Goal: Task Accomplishment & Management: Manage account settings

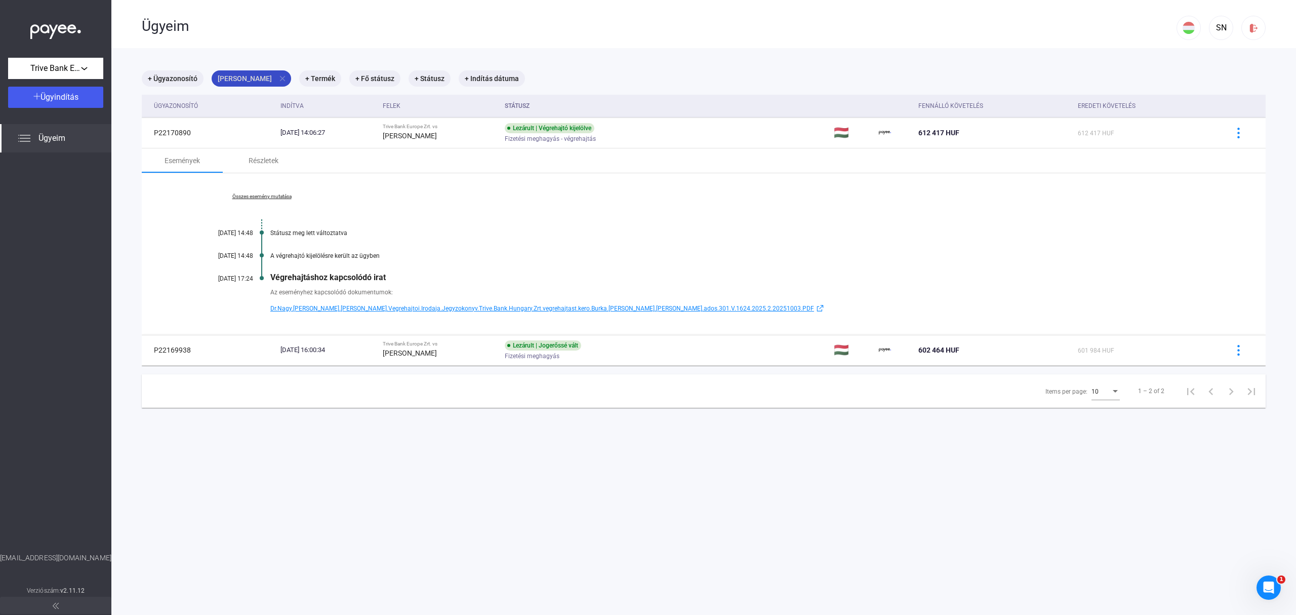
click at [291, 76] on mat-chip "[PERSON_NAME] close" at bounding box center [252, 78] width 80 height 16
click at [298, 77] on div at bounding box center [648, 307] width 1296 height 615
click at [287, 77] on mat-icon "close" at bounding box center [282, 78] width 9 height 9
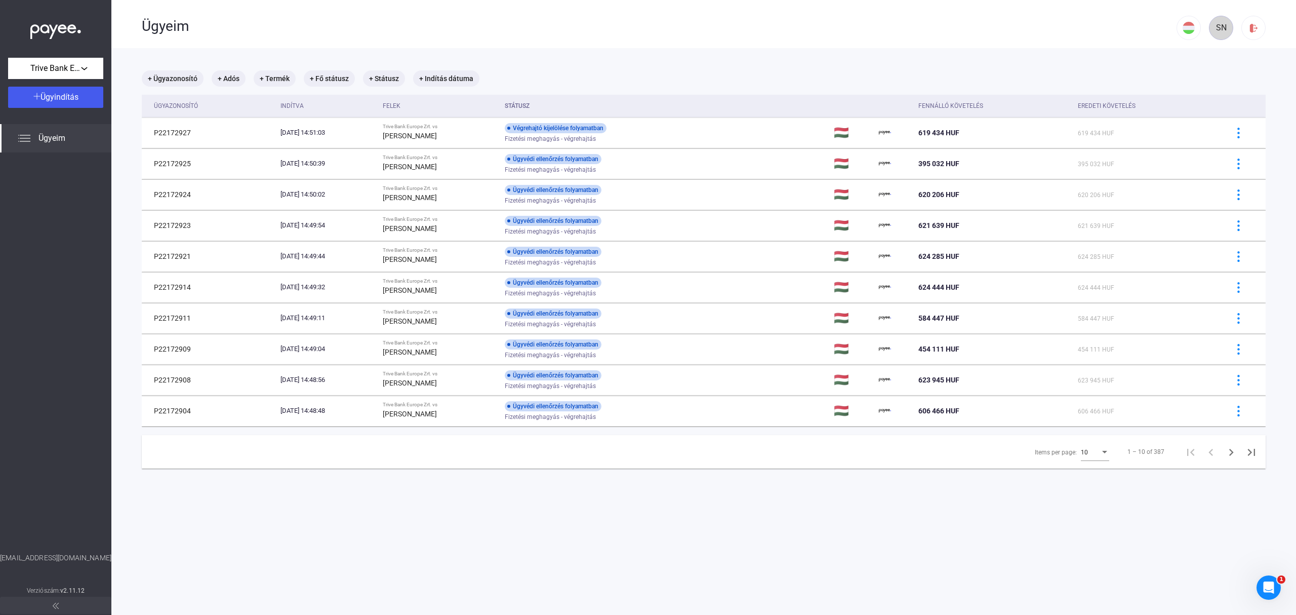
click at [1213, 27] on div "SN" at bounding box center [1221, 28] width 17 height 12
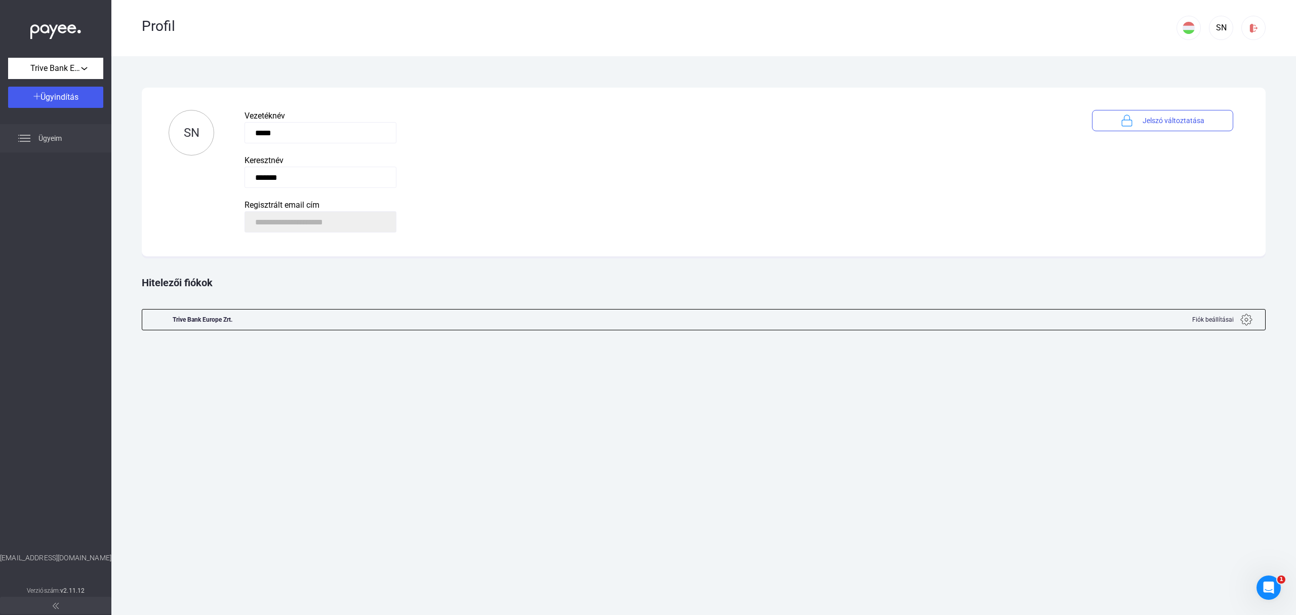
click at [47, 133] on span "Ügyeim" at bounding box center [49, 138] width 23 height 12
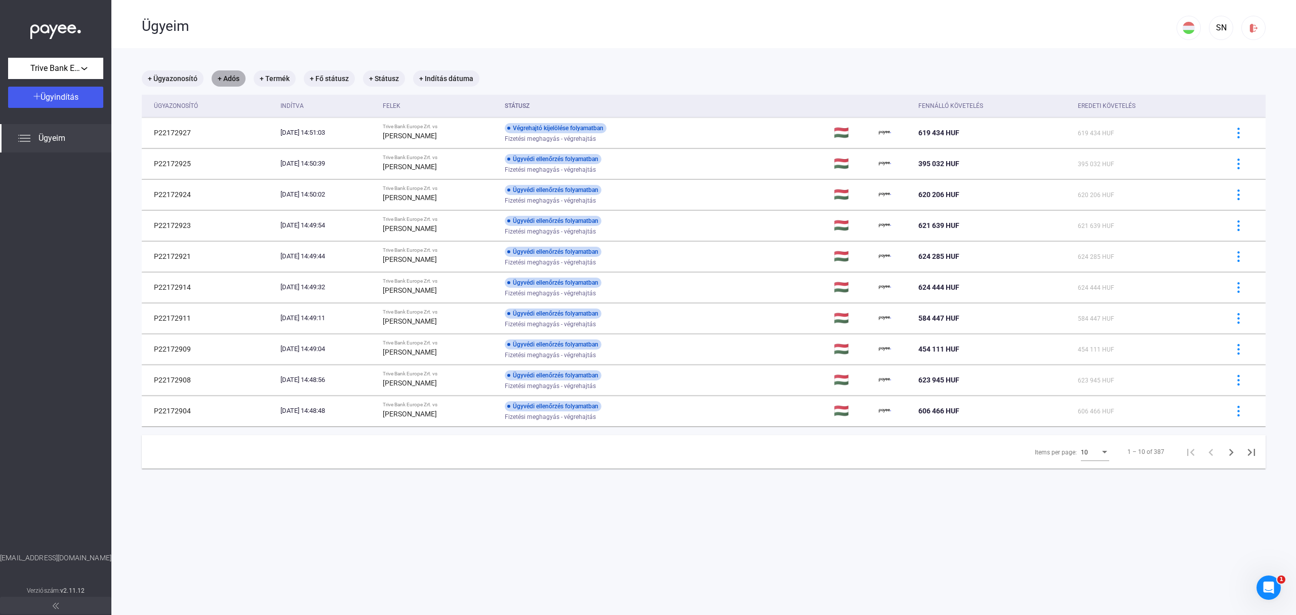
click at [237, 80] on mat-chip "+ Adós" at bounding box center [229, 78] width 34 height 16
click at [278, 133] on span "[PERSON_NAME]" at bounding box center [295, 132] width 136 height 12
type input "**********"
click at [310, 134] on div "Szűrés" at bounding box center [296, 136] width 146 height 12
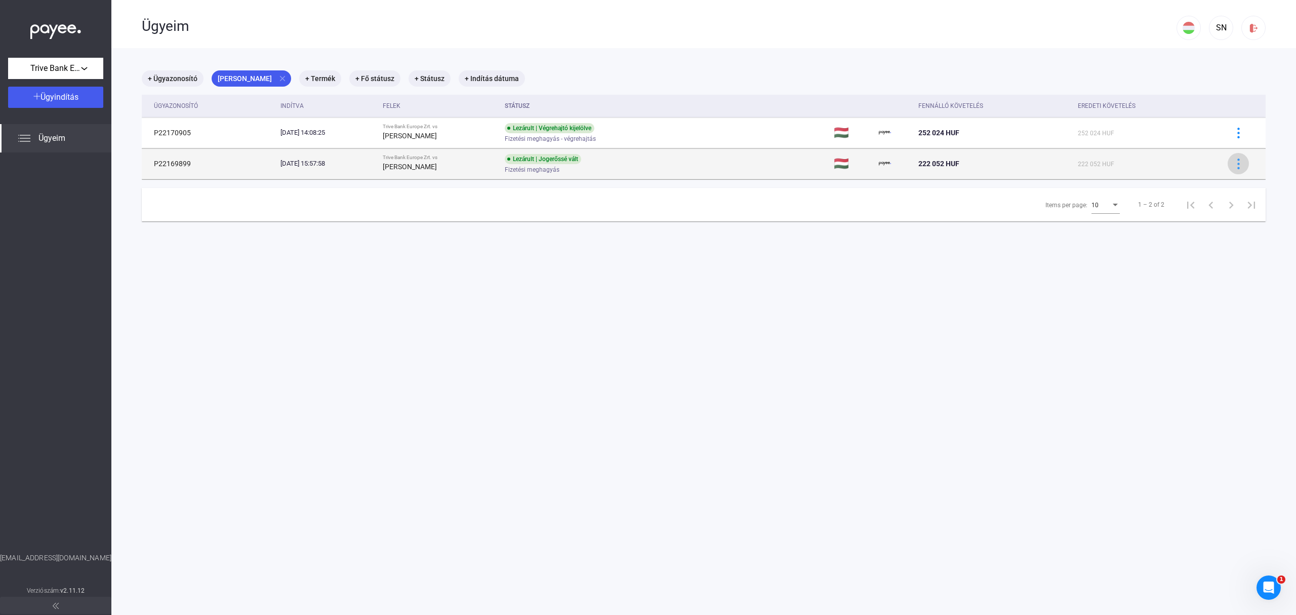
click at [1234, 165] on img at bounding box center [1239, 164] width 11 height 11
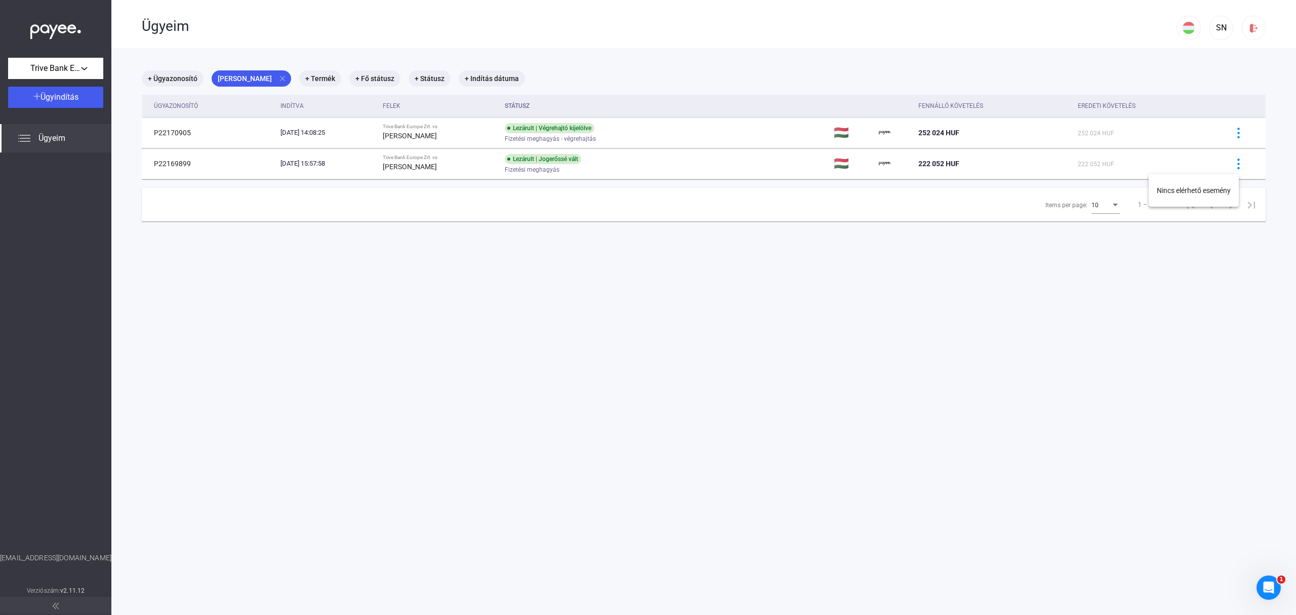
click at [1226, 130] on div at bounding box center [648, 307] width 1296 height 615
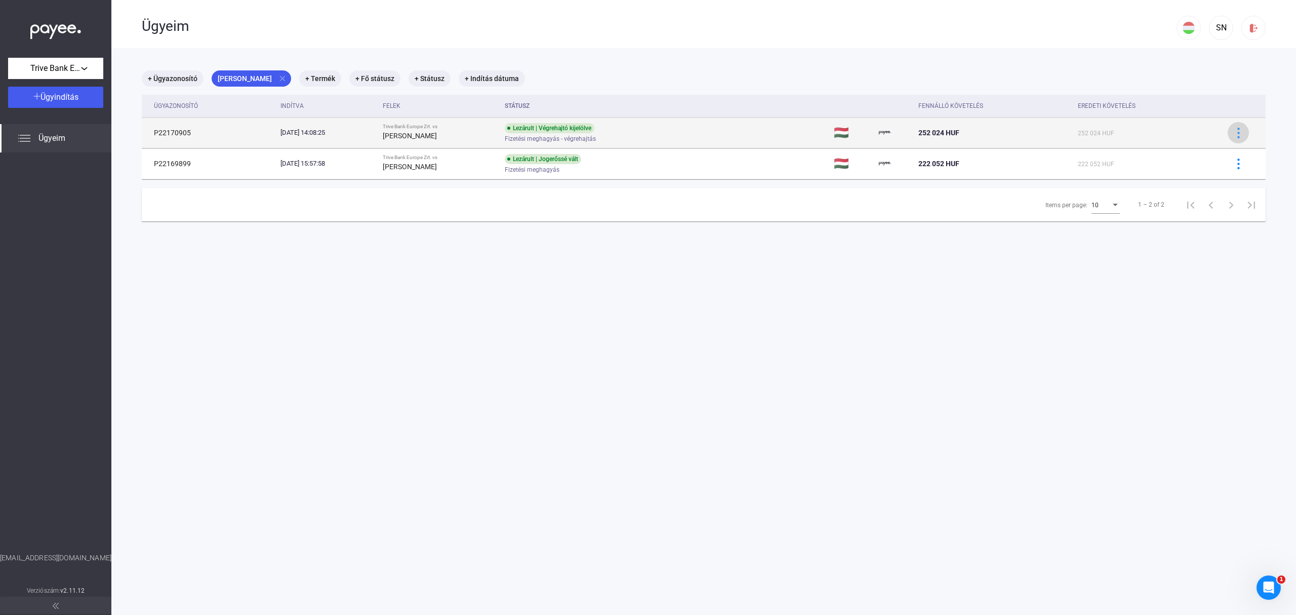
click at [1234, 134] on img at bounding box center [1239, 133] width 11 height 11
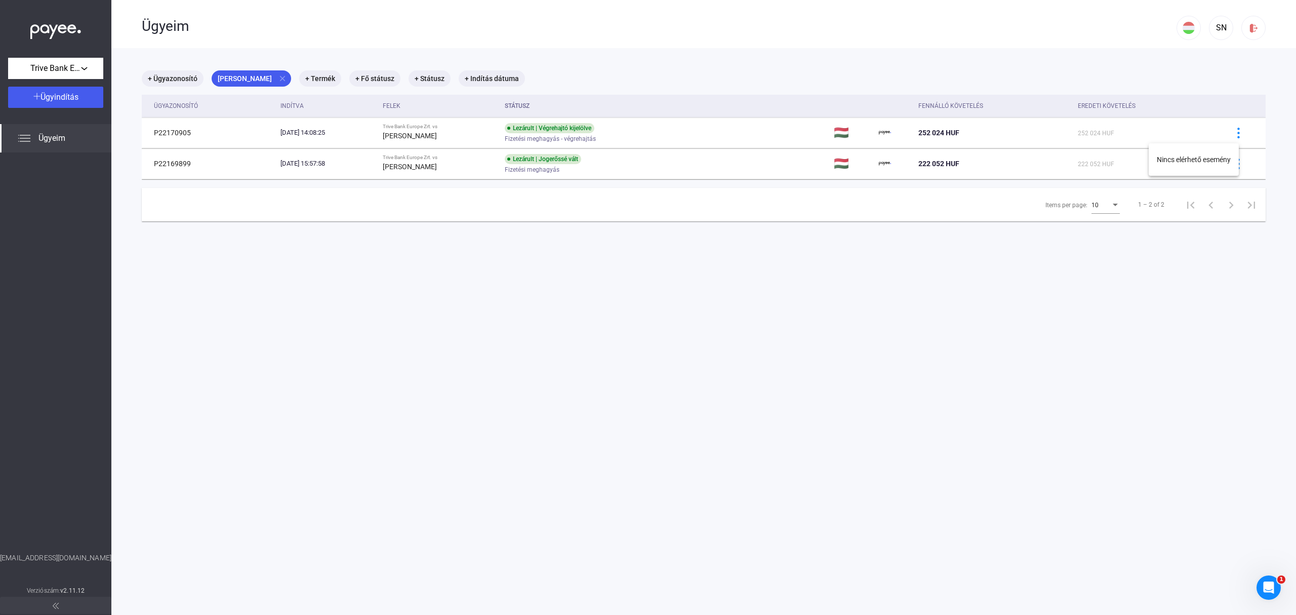
click at [1188, 129] on div at bounding box center [648, 307] width 1296 height 615
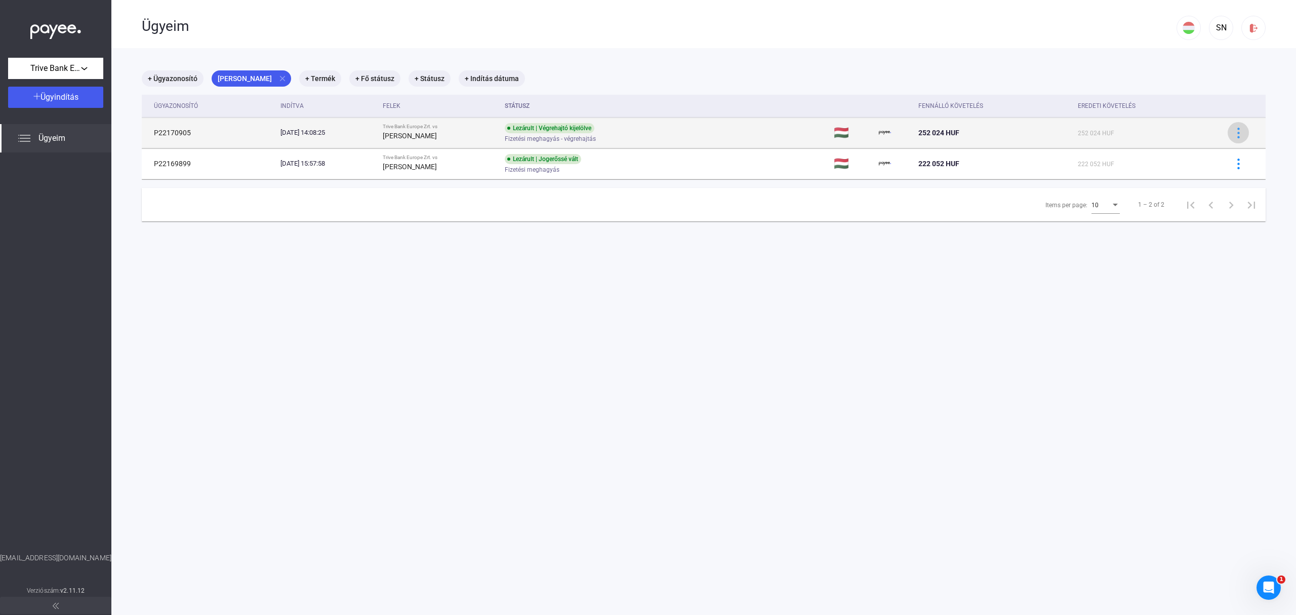
click at [1234, 132] on img at bounding box center [1239, 133] width 11 height 11
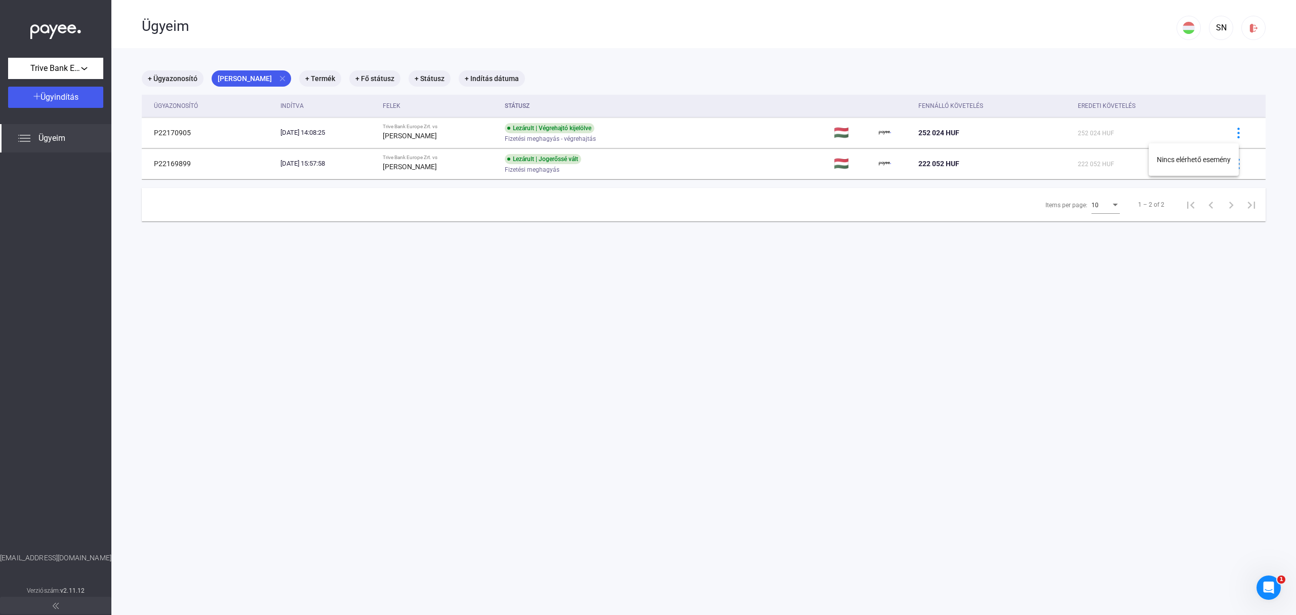
click at [1228, 131] on div at bounding box center [648, 307] width 1296 height 615
click at [1234, 131] on img at bounding box center [1239, 133] width 11 height 11
click at [1162, 131] on div at bounding box center [648, 307] width 1296 height 615
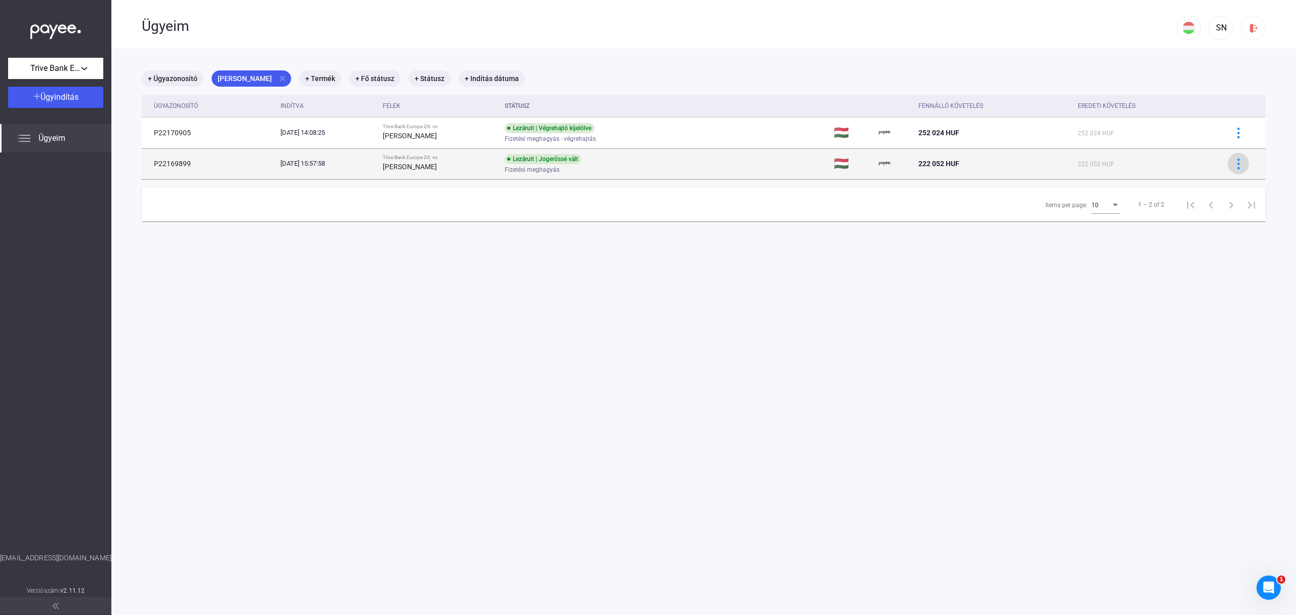
click at [1234, 163] on img at bounding box center [1239, 164] width 11 height 11
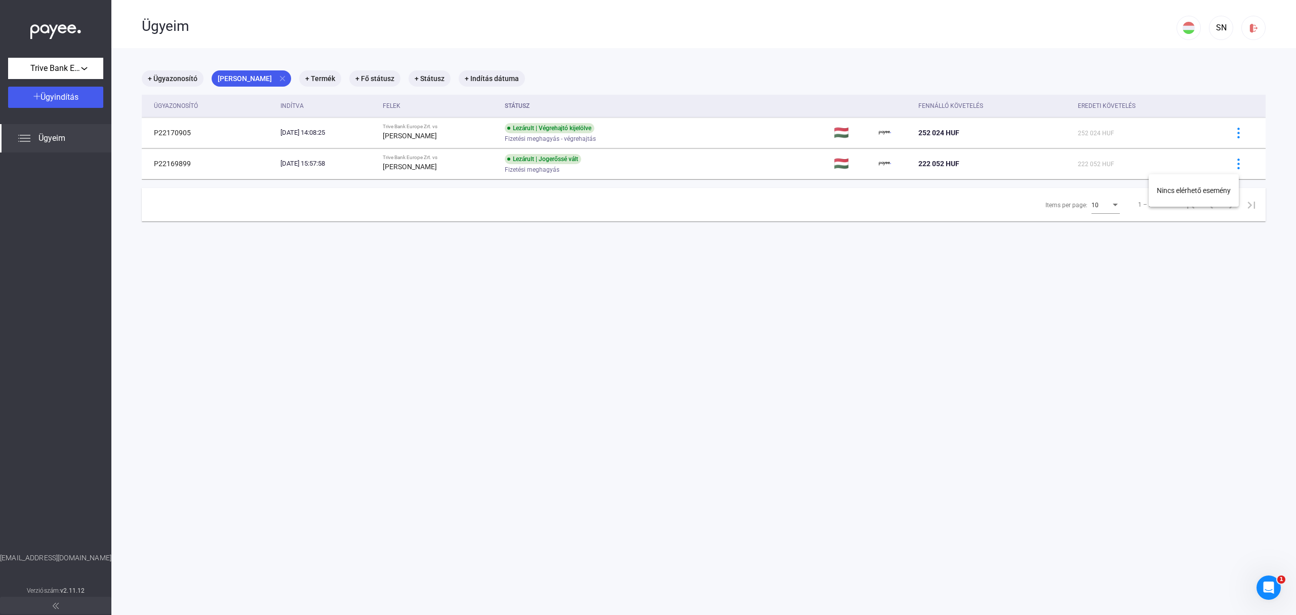
click at [1186, 132] on div at bounding box center [648, 307] width 1296 height 615
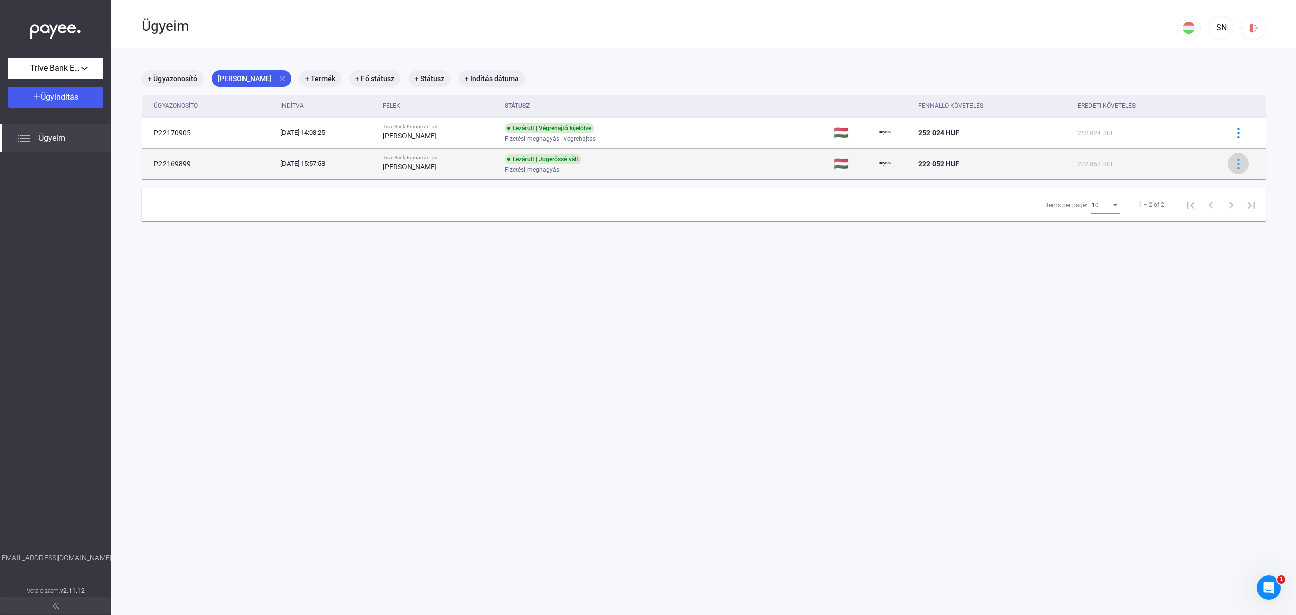
click at [1234, 161] on img at bounding box center [1239, 164] width 11 height 11
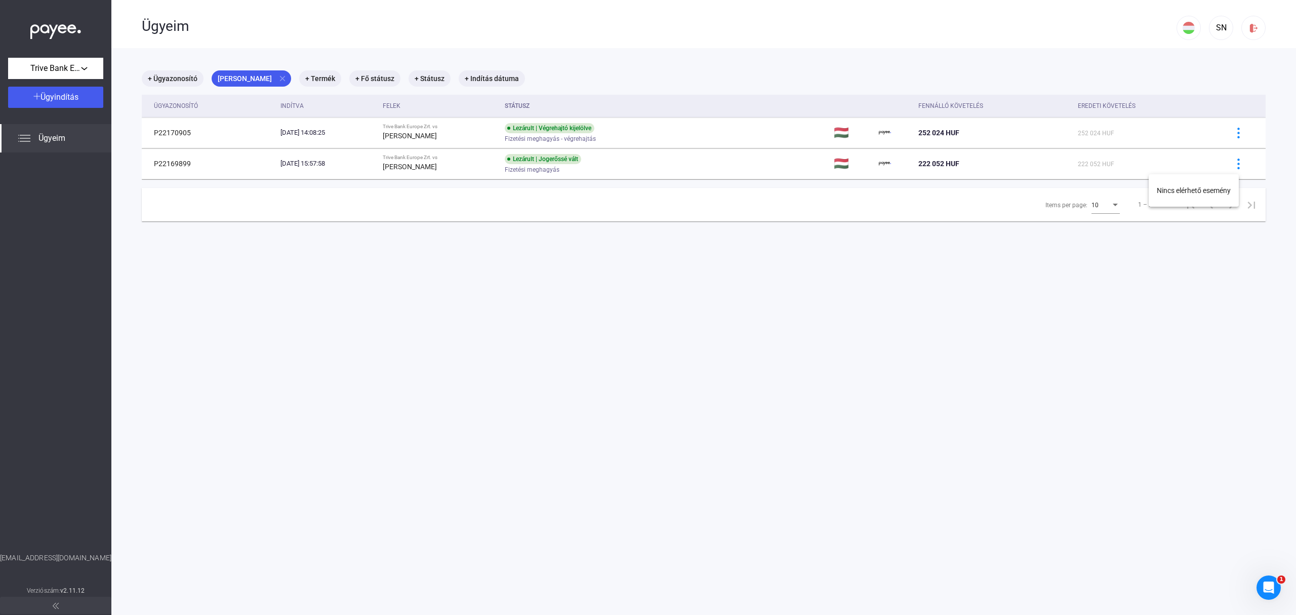
click at [1163, 161] on div at bounding box center [648, 307] width 1296 height 615
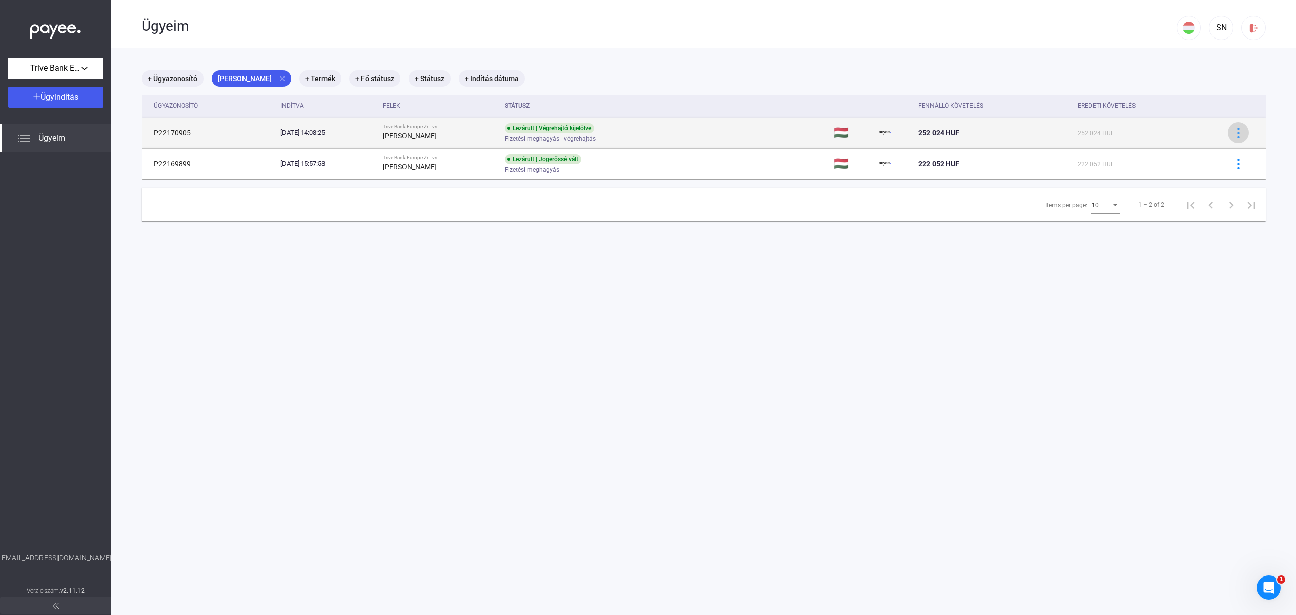
click at [1234, 134] on img at bounding box center [1239, 133] width 11 height 11
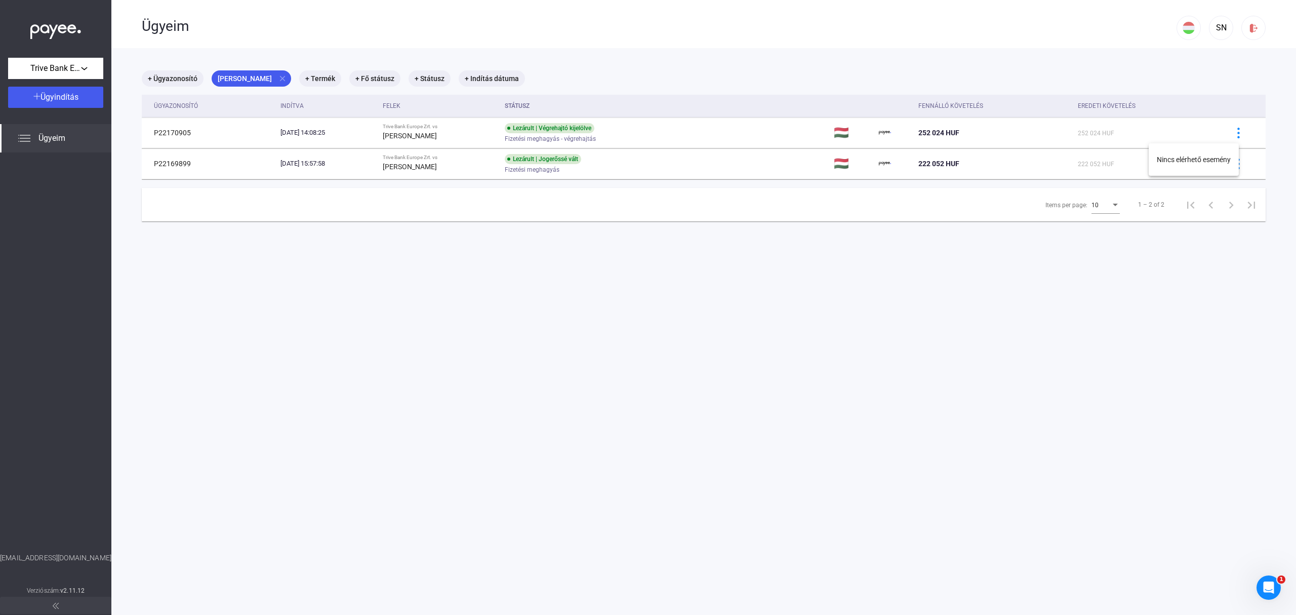
click at [1169, 135] on div at bounding box center [648, 307] width 1296 height 615
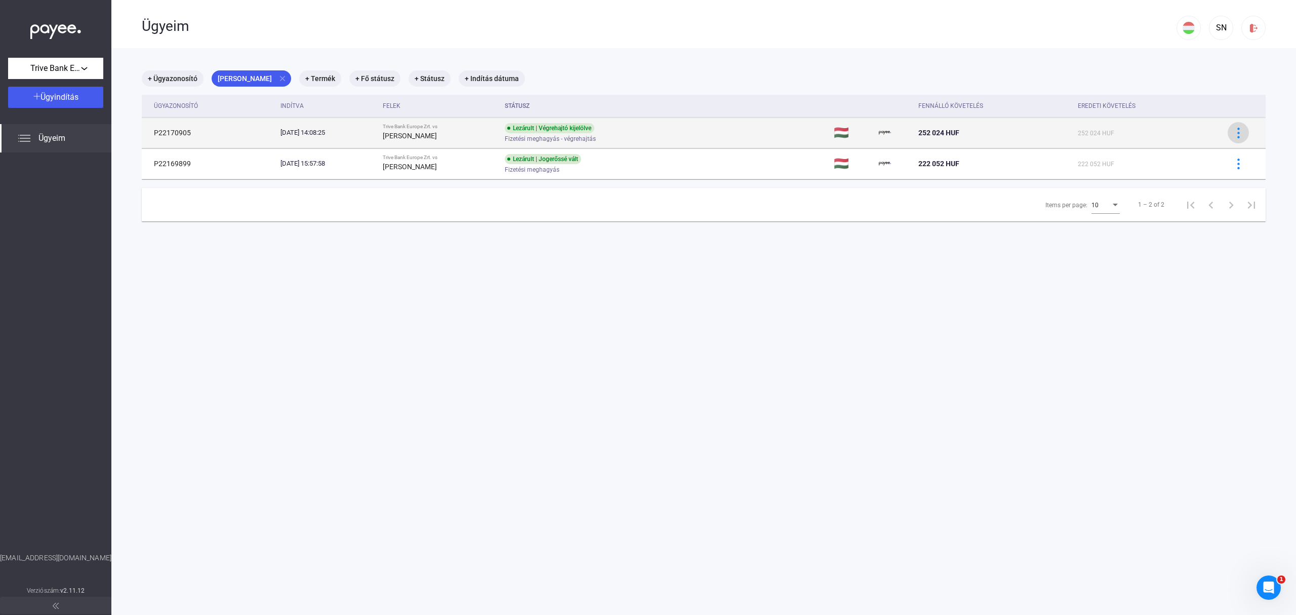
click at [1234, 136] on img at bounding box center [1239, 133] width 11 height 11
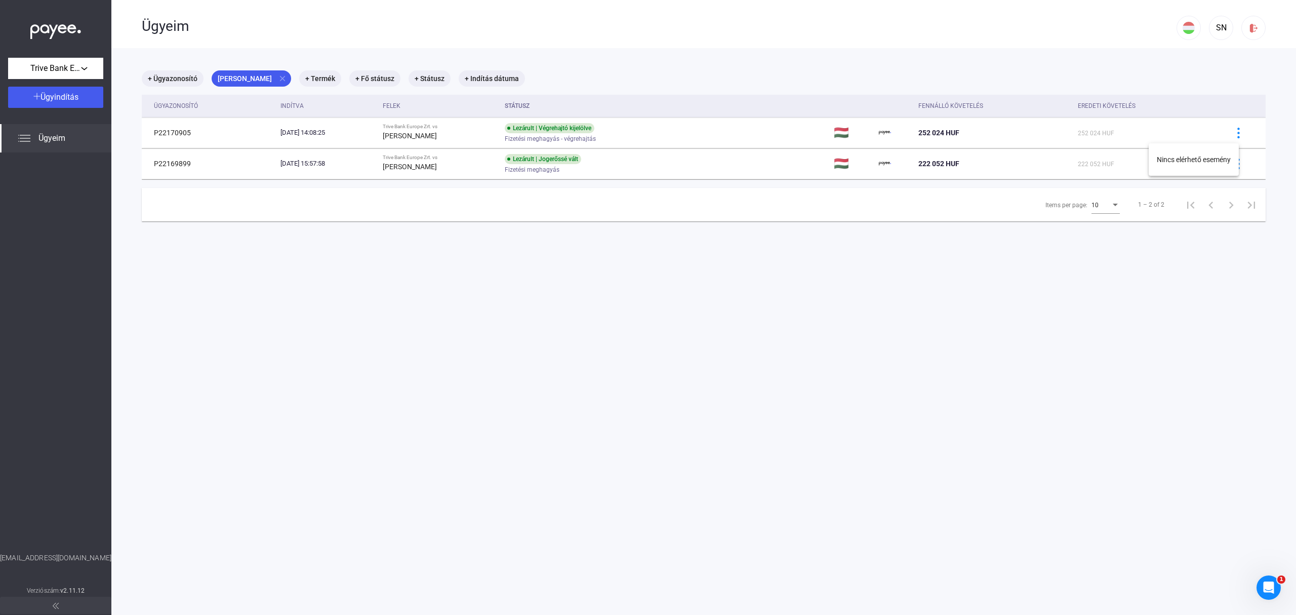
click at [1181, 137] on div at bounding box center [648, 307] width 1296 height 615
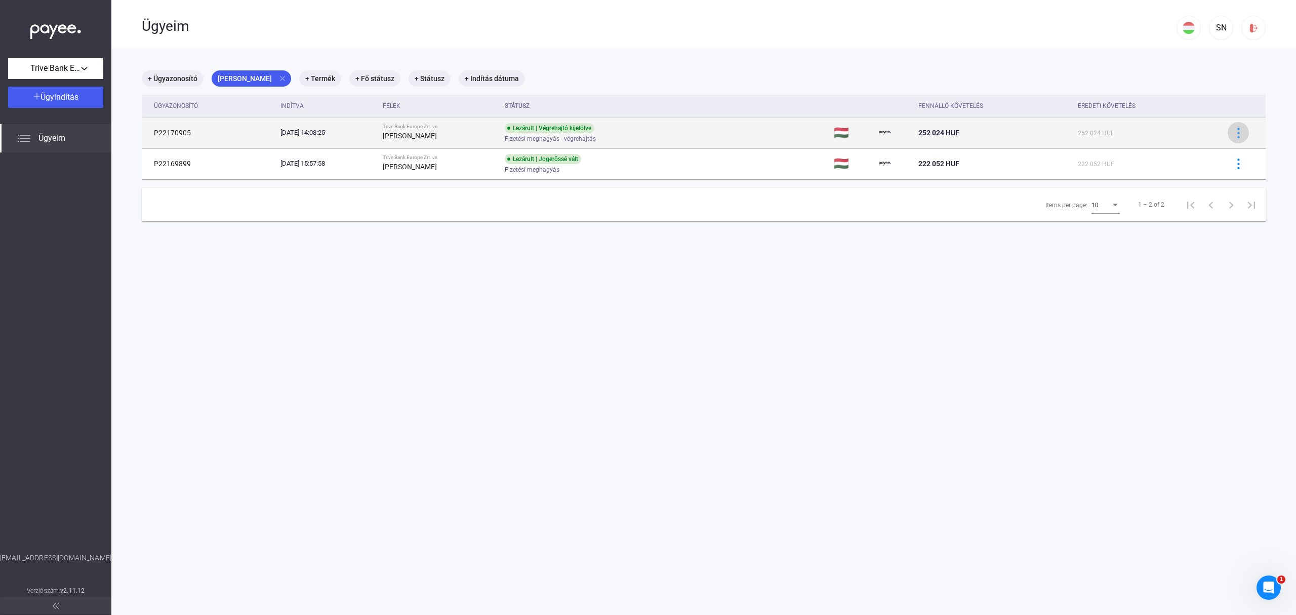
click at [1234, 134] on img at bounding box center [1239, 133] width 11 height 11
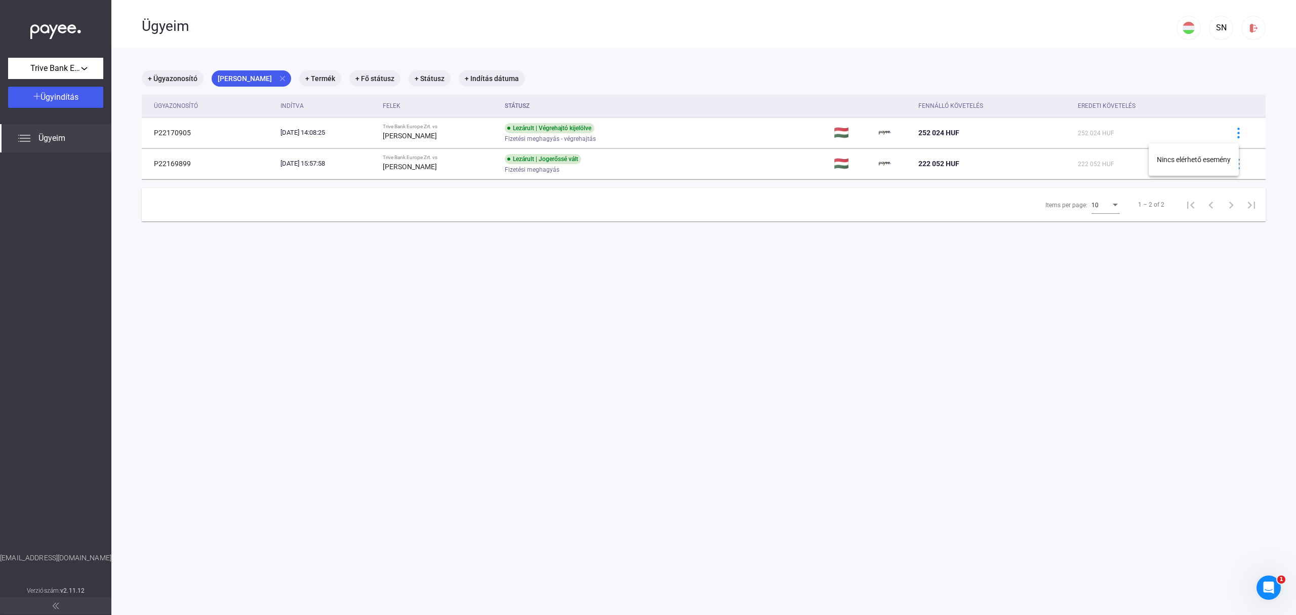
click at [1182, 134] on div at bounding box center [648, 307] width 1296 height 615
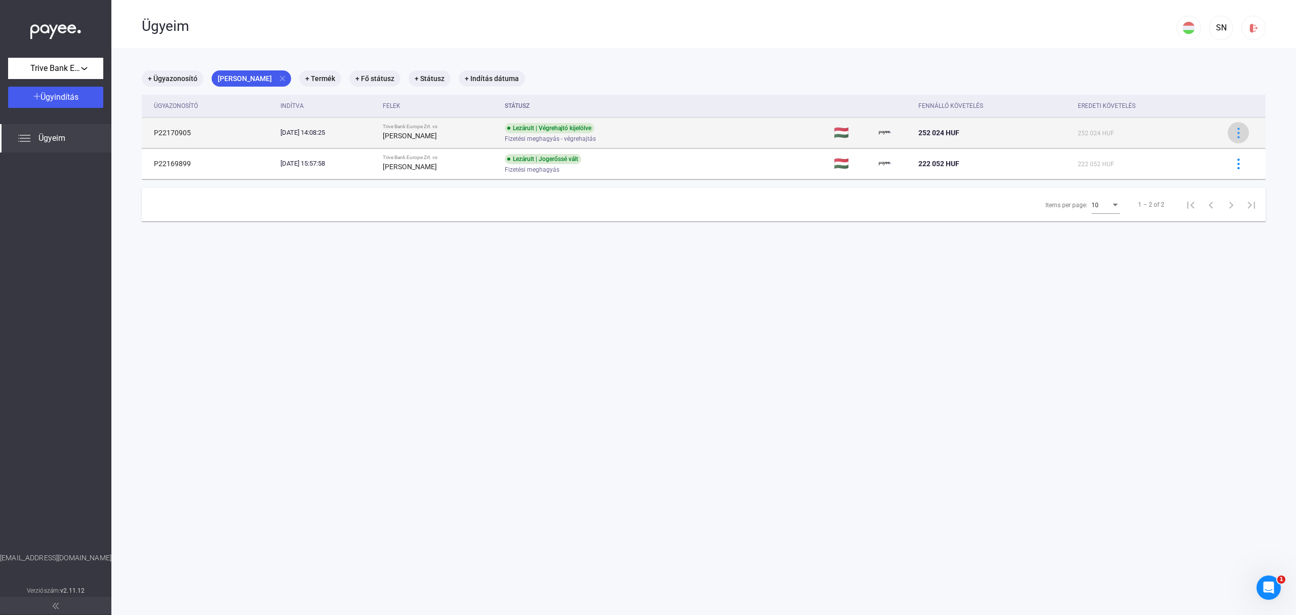
click at [1234, 135] on img at bounding box center [1239, 133] width 11 height 11
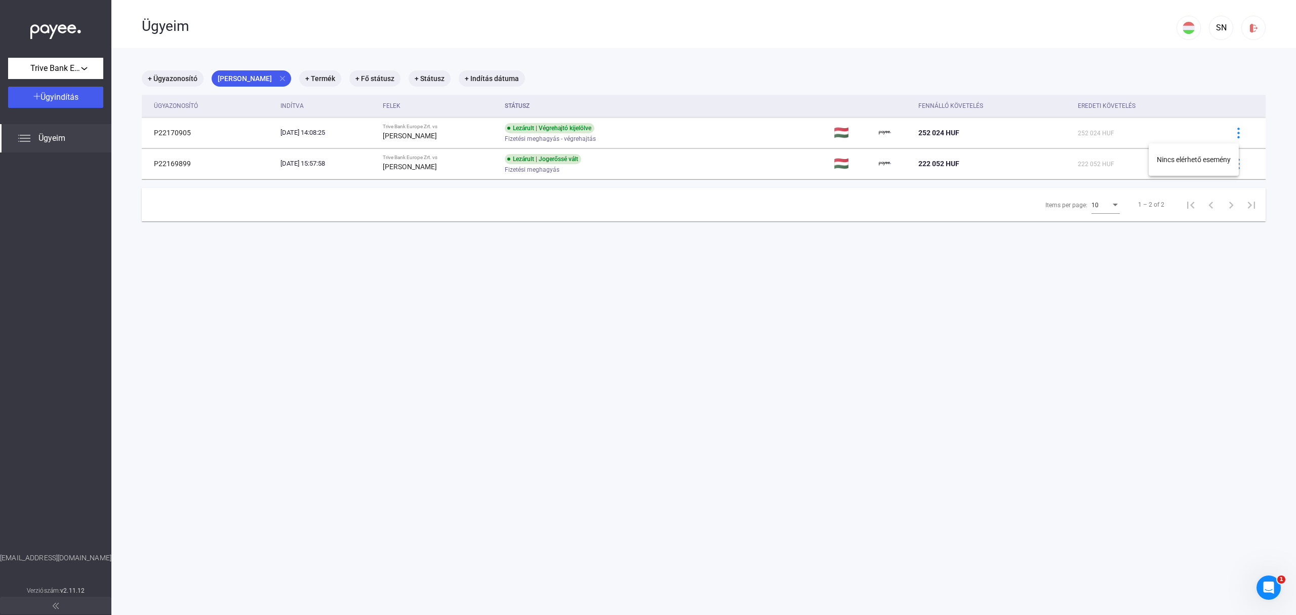
drag, startPoint x: 950, startPoint y: 337, endPoint x: 947, endPoint y: 345, distance: 8.7
click at [950, 340] on div at bounding box center [648, 307] width 1296 height 615
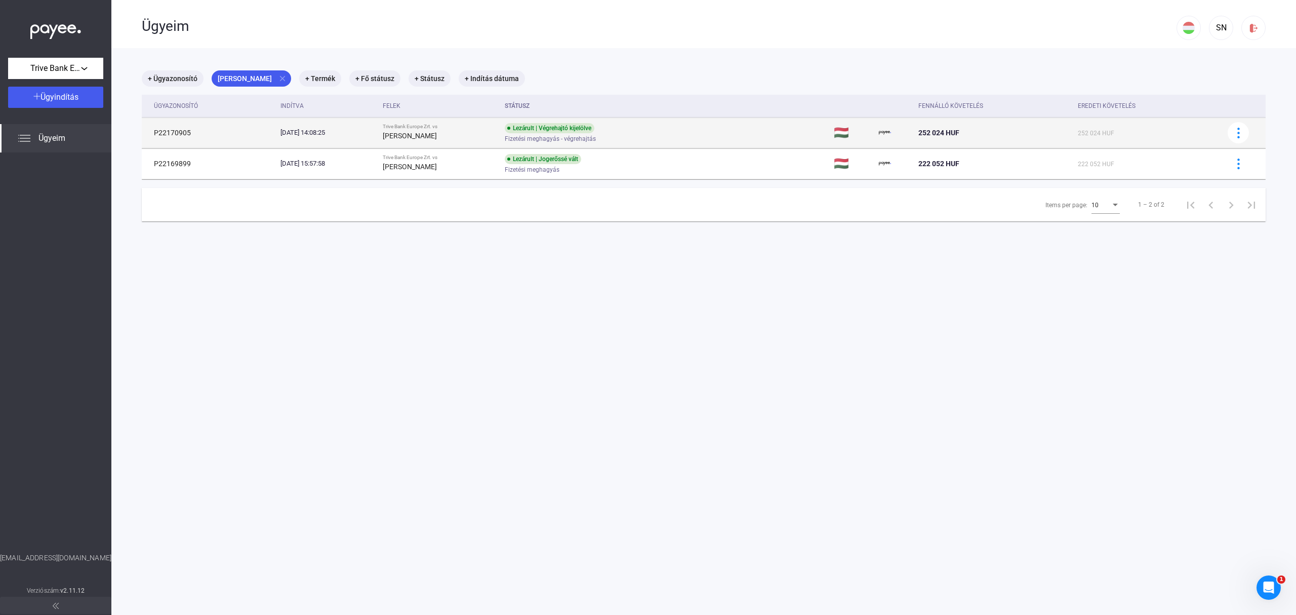
click at [706, 130] on td "Lezárult | Végrehajtó kijelölve Fizetési meghagyás - végrehajtás" at bounding box center [665, 132] width 329 height 30
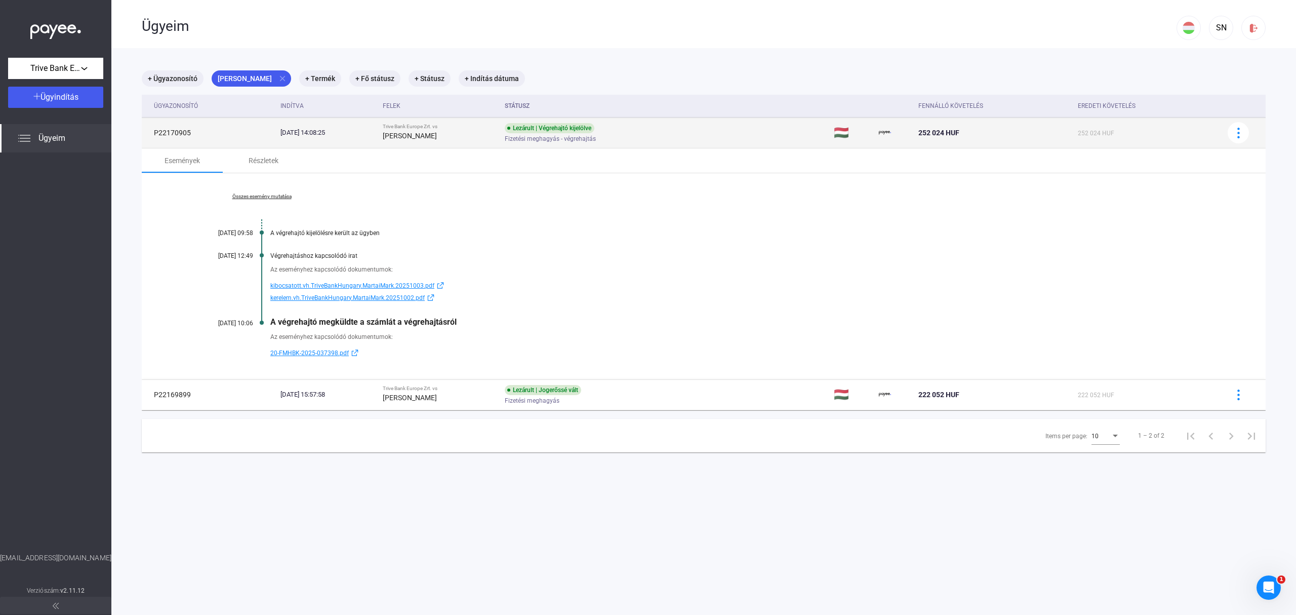
drag, startPoint x: 154, startPoint y: 130, endPoint x: 195, endPoint y: 136, distance: 41.5
click at [195, 136] on td "P22170905" at bounding box center [209, 132] width 135 height 30
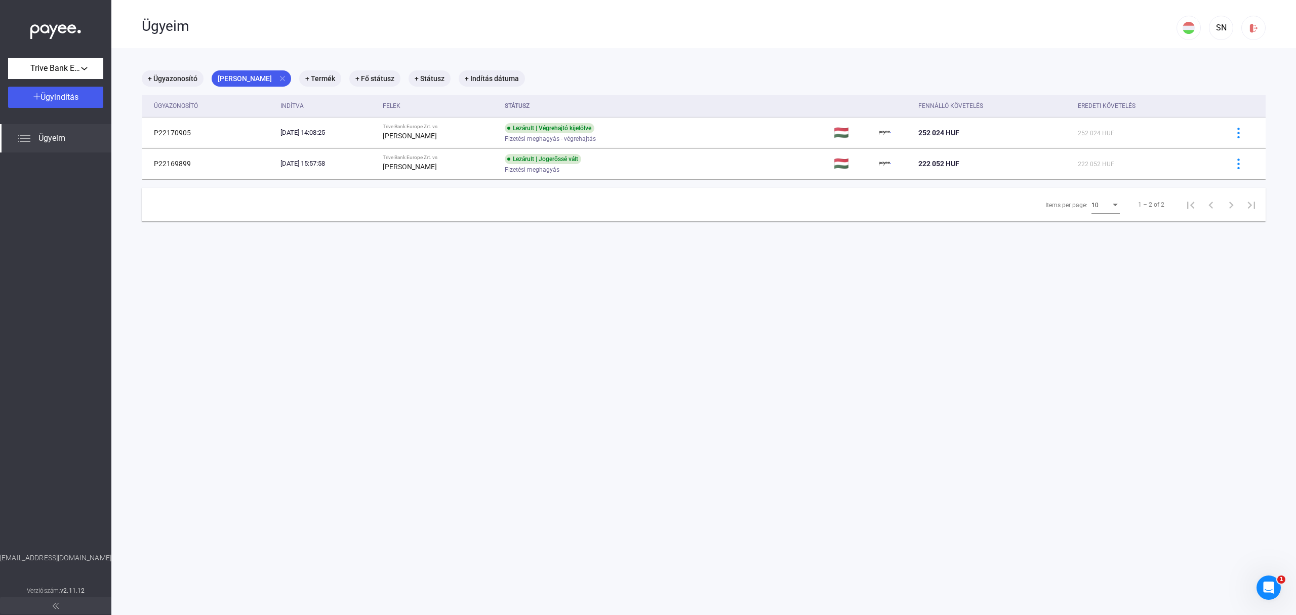
copy td "P22170905"
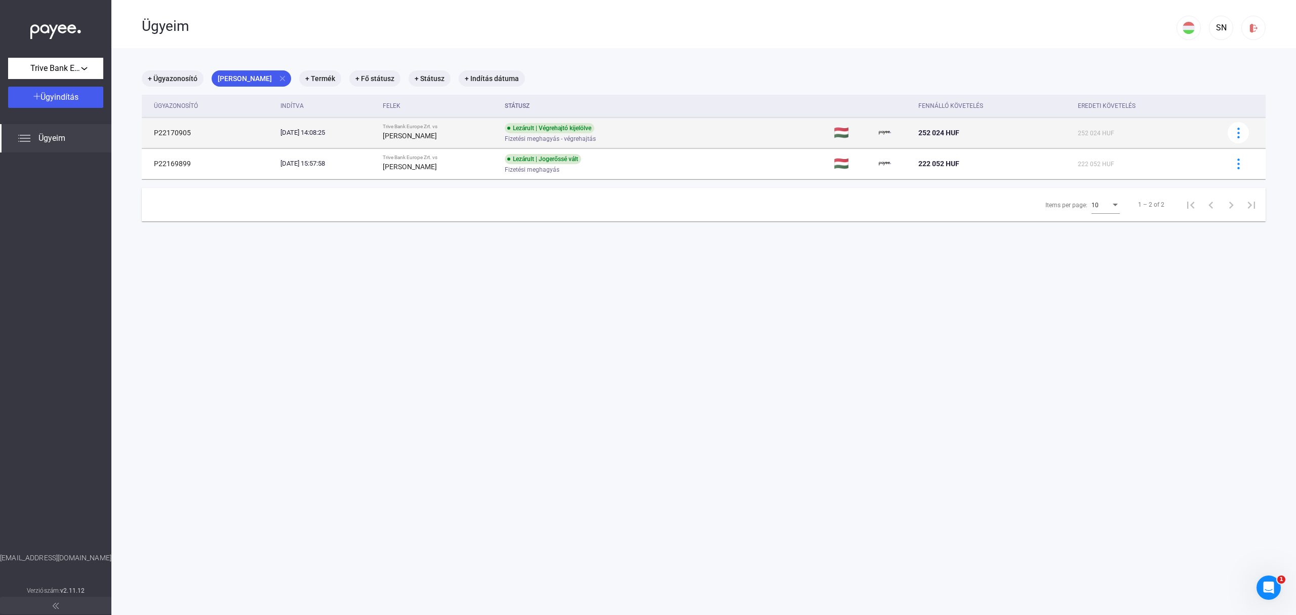
click at [703, 139] on td "Lezárult | Végrehajtó kijelölve Fizetési meghagyás - végrehajtás" at bounding box center [665, 132] width 329 height 30
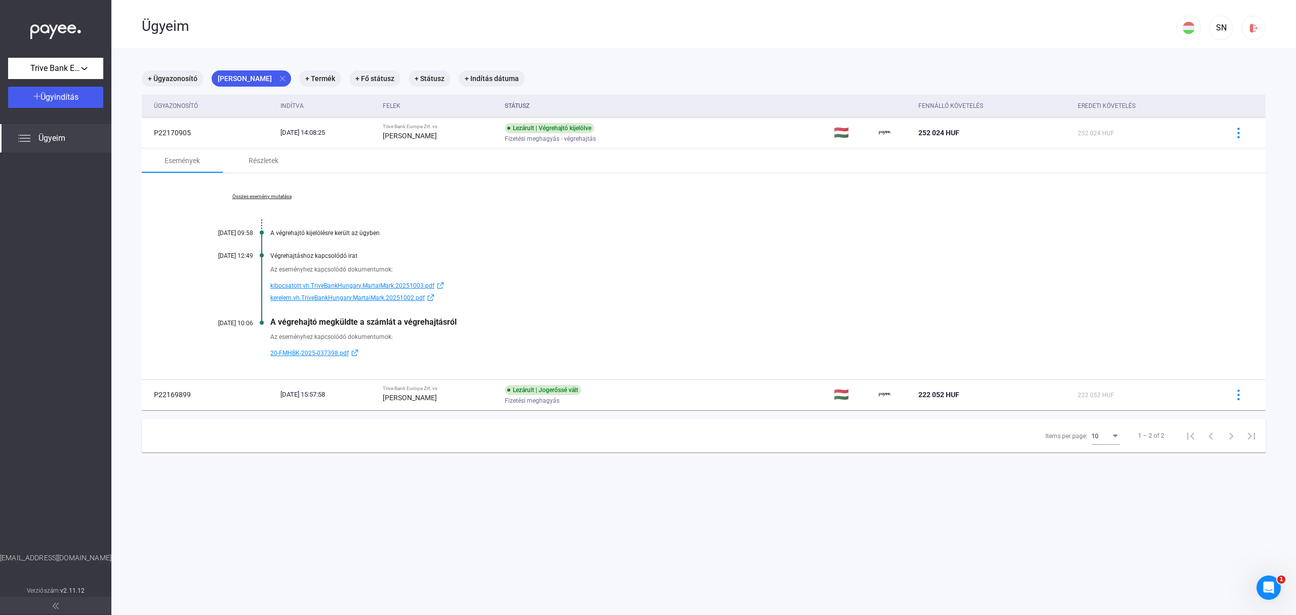
click at [317, 348] on span "20-FMHBK-2025-037398.pdf" at bounding box center [309, 353] width 78 height 12
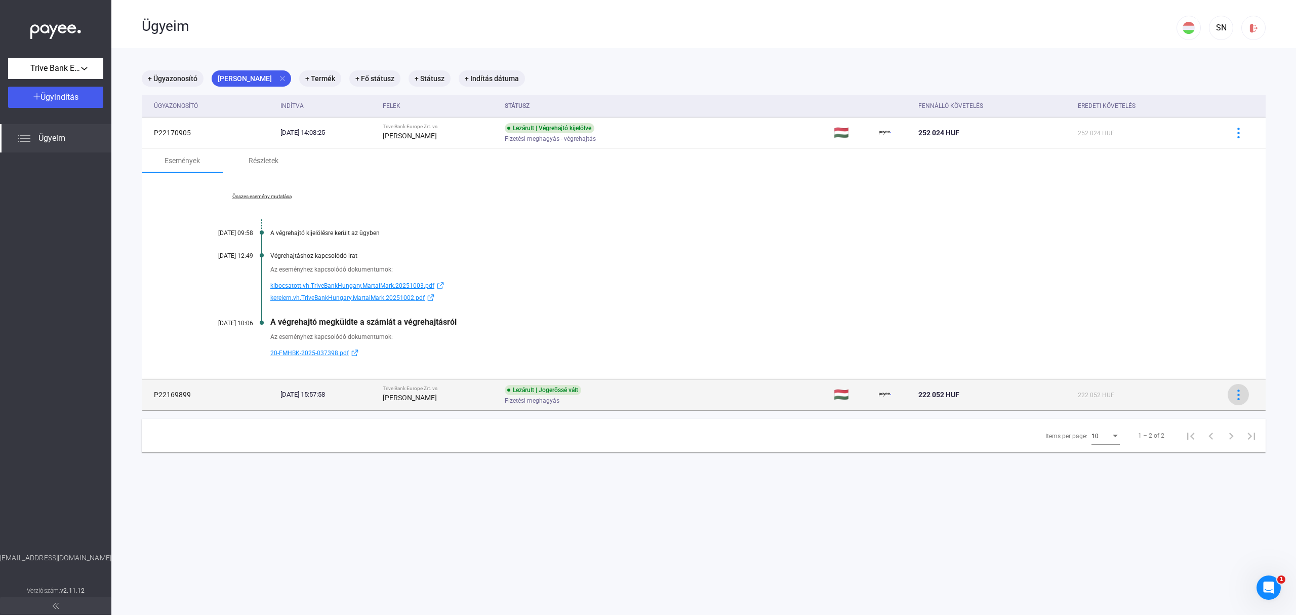
click at [1228, 388] on button at bounding box center [1238, 394] width 21 height 21
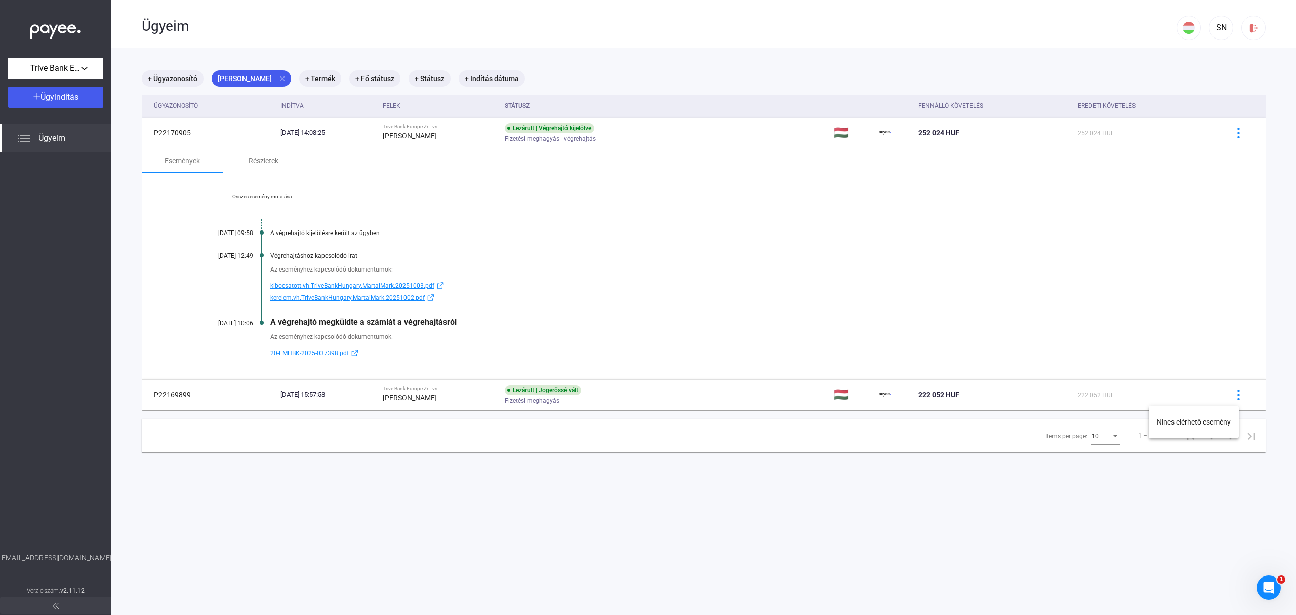
click at [1167, 332] on div at bounding box center [648, 307] width 1296 height 615
